Goal: Task Accomplishment & Management: Manage account settings

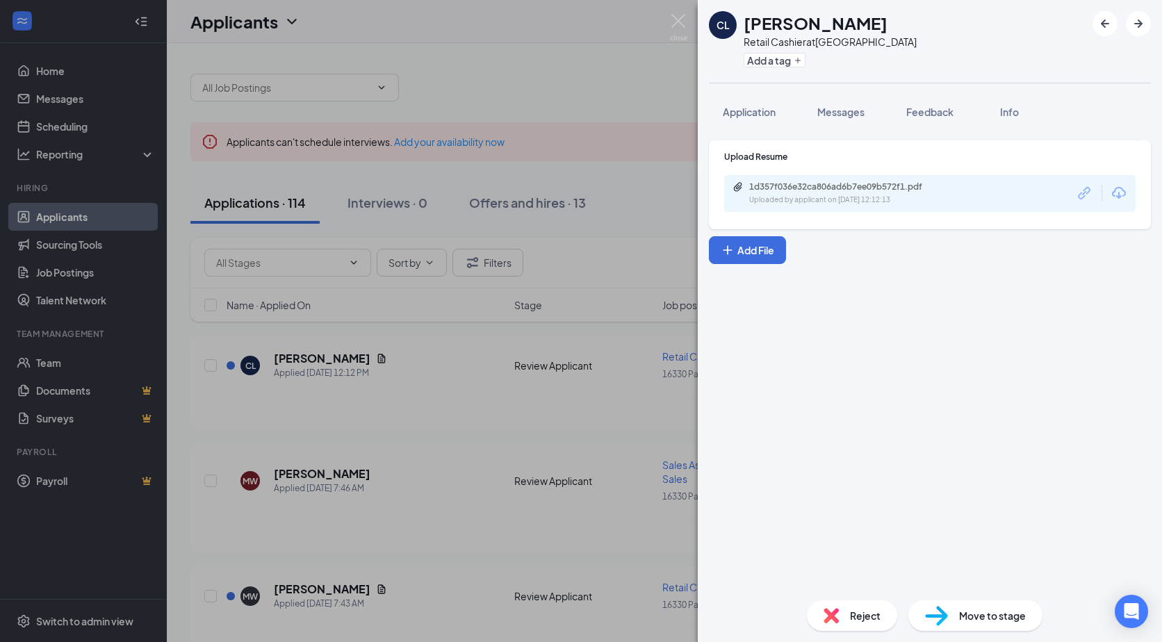
click at [622, 254] on div "CL [PERSON_NAME] Retail Cashier at [GEOGRAPHIC_DATA] Add a tag Application Mess…" at bounding box center [581, 321] width 1162 height 642
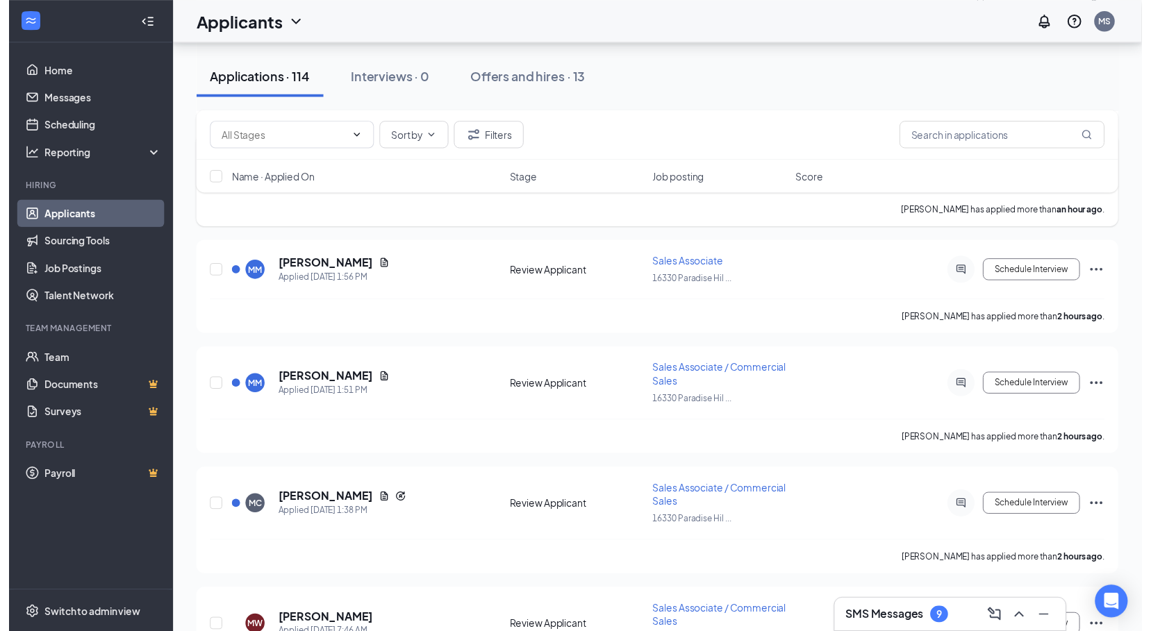
scroll to position [695, 0]
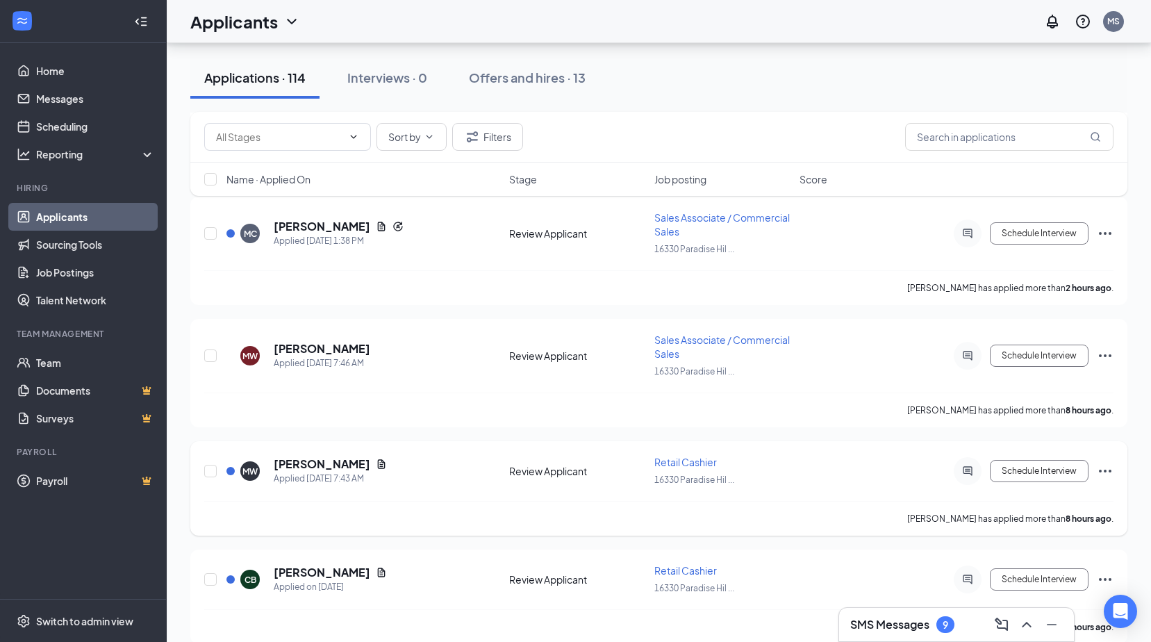
click at [386, 463] on icon "Document" at bounding box center [382, 463] width 8 height 9
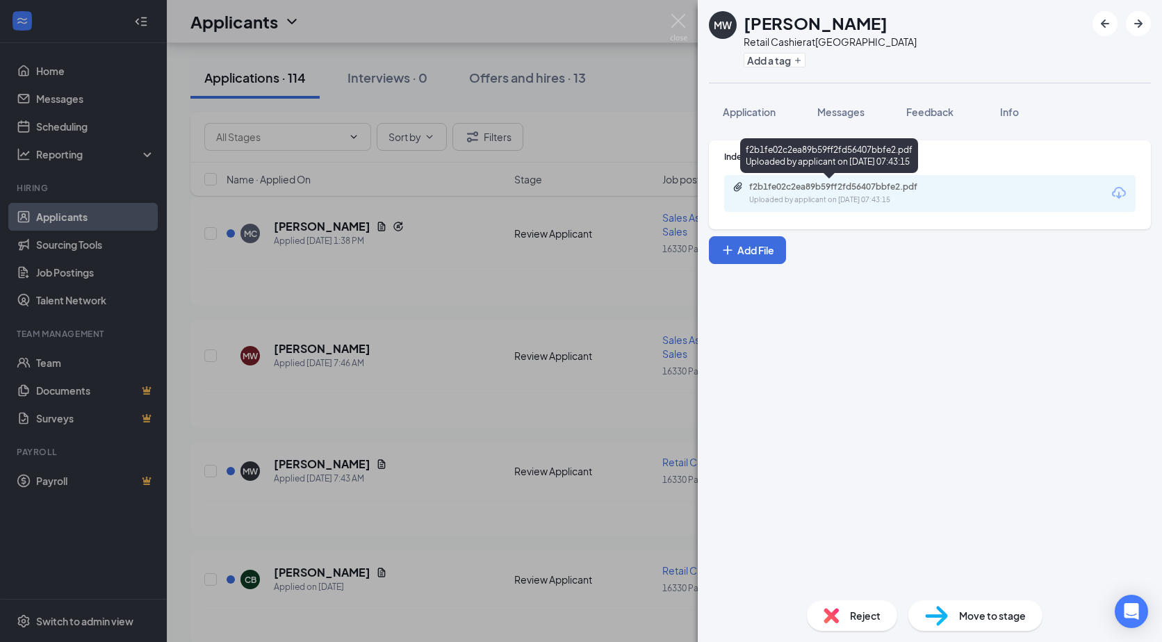
click at [809, 181] on div "f2b1fe02c2ea89b59ff2fd56407bbfe2.pdf" at bounding box center [846, 186] width 195 height 11
click at [473, 321] on div "MW MarvaLo Waggoner Retail Cashier at 16330 Paradise Hills Add a tag Applicatio…" at bounding box center [581, 321] width 1162 height 642
